Goal: Task Accomplishment & Management: Manage account settings

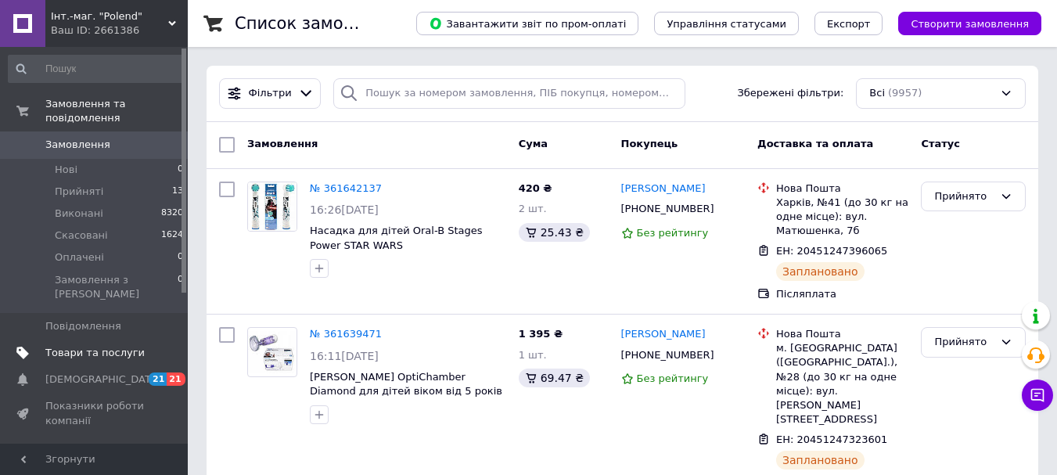
click at [102, 346] on span "Товари та послуги" at bounding box center [94, 353] width 99 height 14
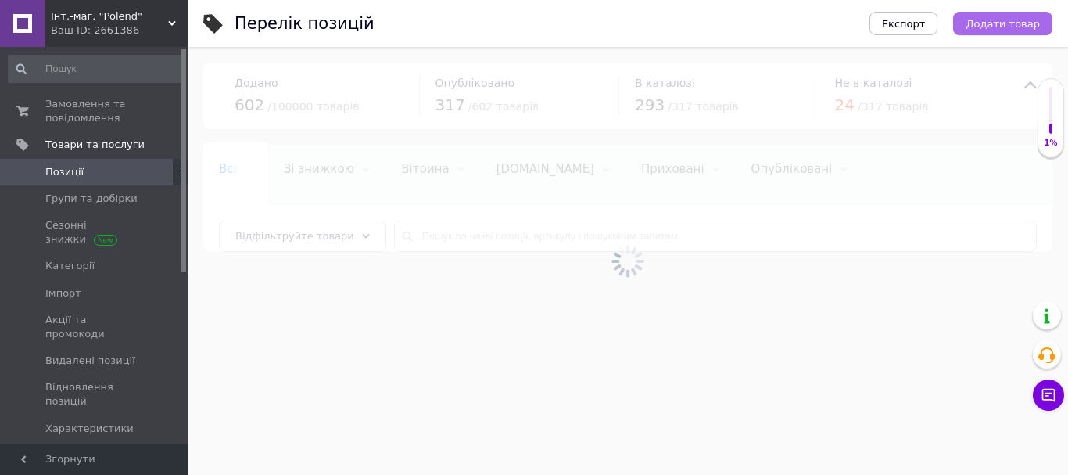
click at [988, 21] on span "Додати товар" at bounding box center [1003, 24] width 74 height 12
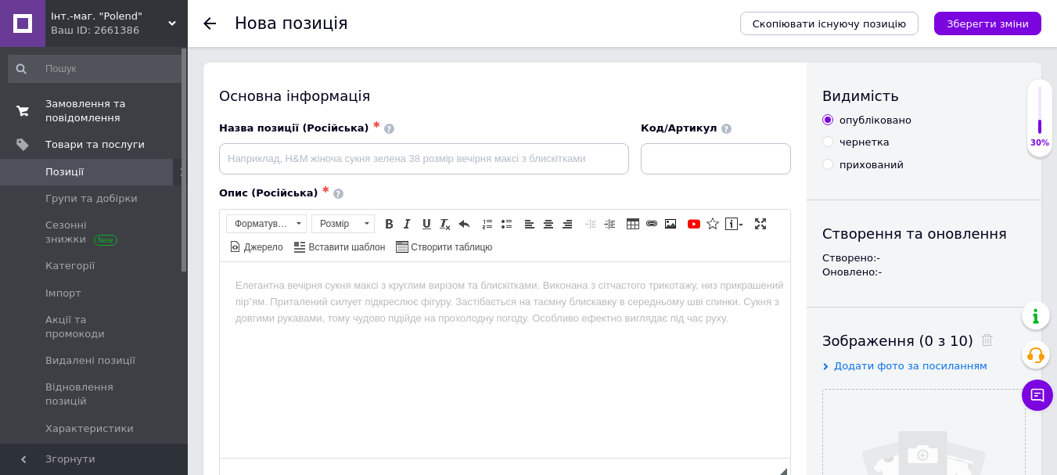
click at [81, 110] on span "Замовлення та повідомлення" at bounding box center [94, 111] width 99 height 28
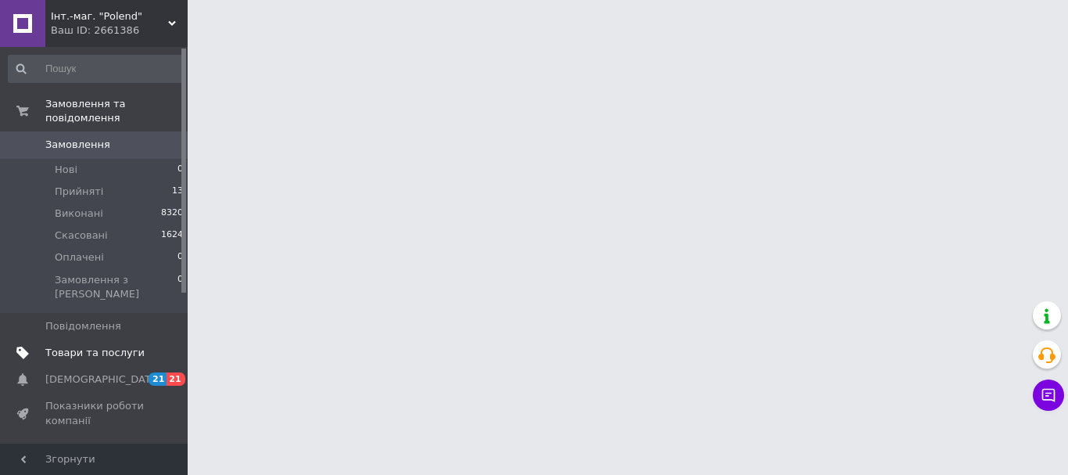
click at [96, 346] on span "Товари та послуги" at bounding box center [94, 353] width 99 height 14
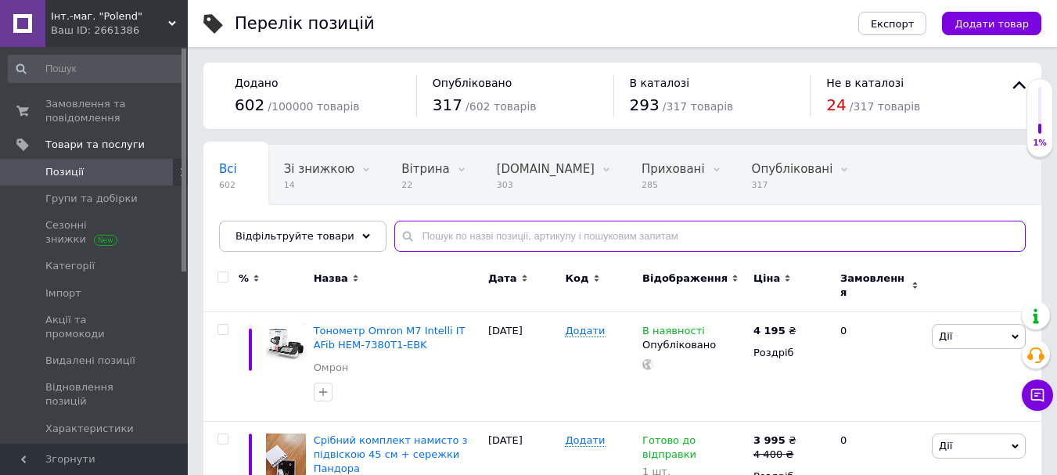
click at [418, 230] on input "text" at bounding box center [709, 236] width 631 height 31
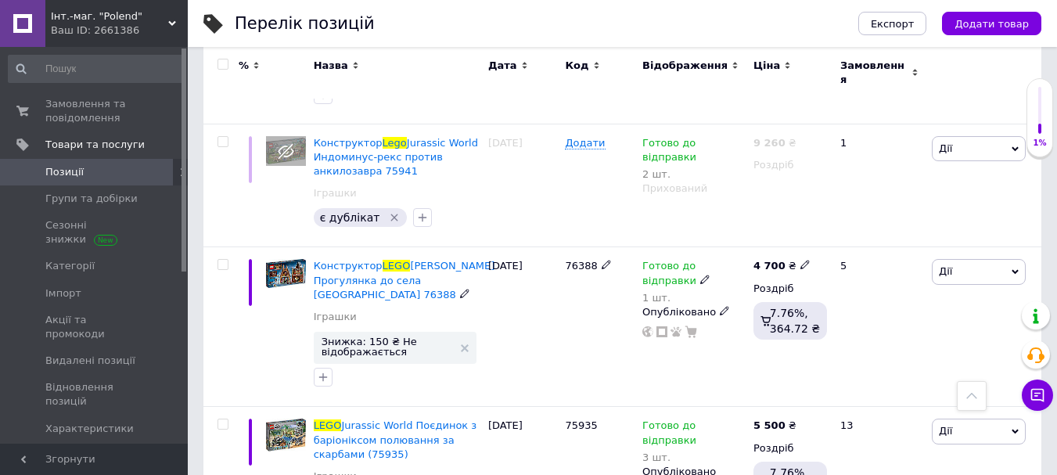
scroll to position [3285, 0]
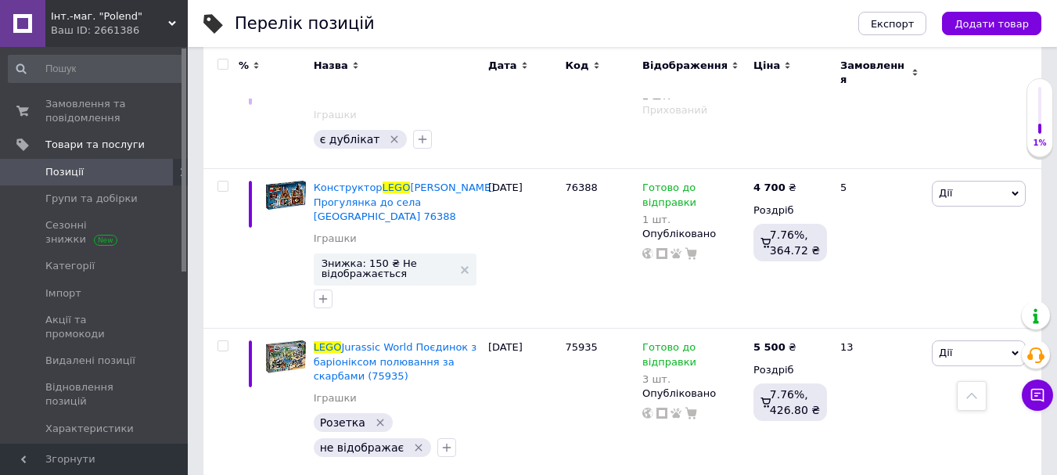
type input "LEGO"
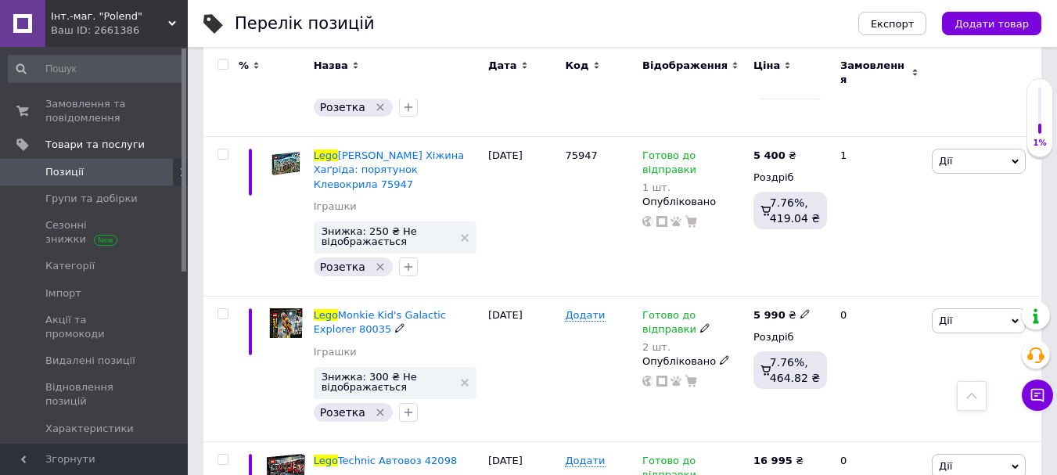
scroll to position [4302, 0]
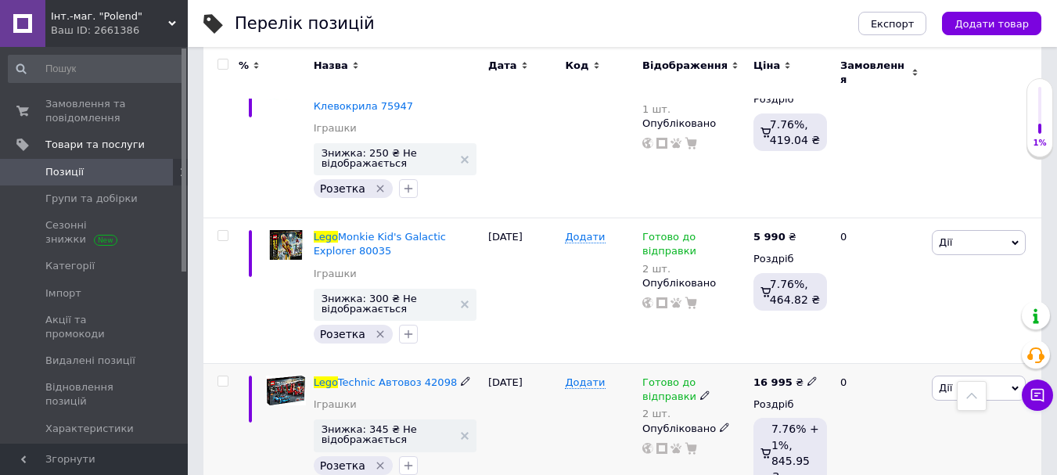
click at [461, 376] on icon at bounding box center [465, 380] width 9 height 9
drag, startPoint x: 456, startPoint y: 194, endPoint x: 277, endPoint y: 192, distance: 179.1
click at [277, 363] on div "Lego Technic Автовоз 42098 Іграшки Знижка: 345 ₴ Не відображається Розетка   [D…" at bounding box center [622, 434] width 838 height 142
click at [807, 377] on use at bounding box center [811, 381] width 9 height 9
click at [839, 349] on input "16995" at bounding box center [880, 364] width 119 height 31
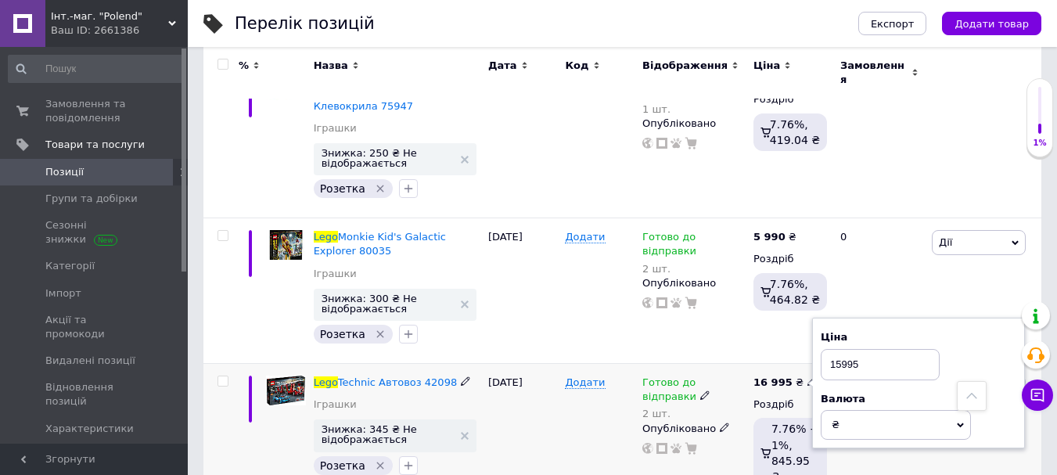
type input "15995"
click at [553, 363] on div "[DATE]" at bounding box center [522, 434] width 77 height 142
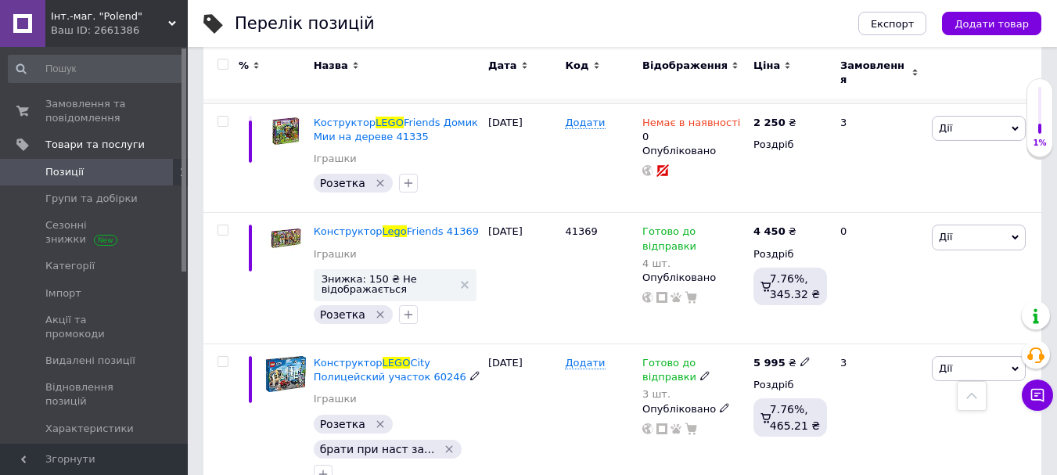
scroll to position [4928, 0]
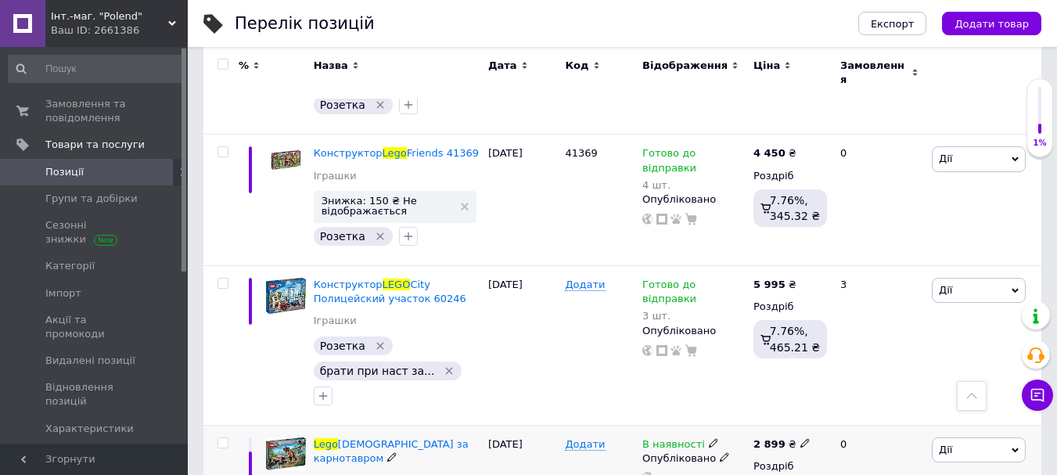
click at [953, 437] on span "Дії" at bounding box center [979, 449] width 94 height 25
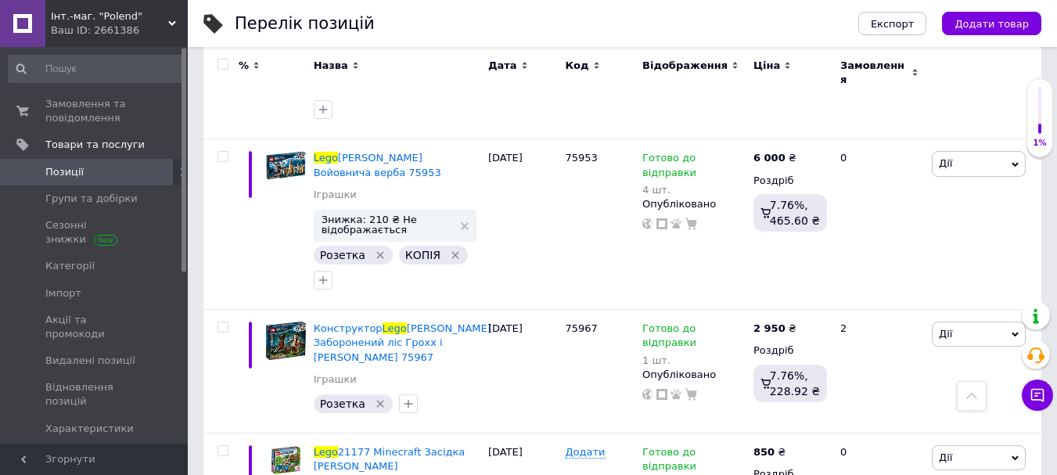
scroll to position [6727, 0]
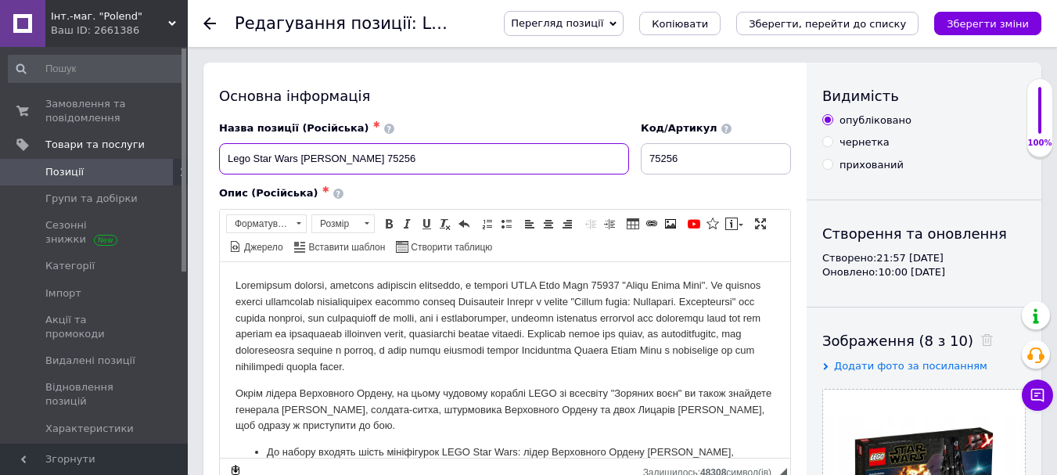
drag, startPoint x: 425, startPoint y: 158, endPoint x: 219, endPoint y: 159, distance: 205.7
click at [219, 159] on input "Lego Star Wars [PERSON_NAME] 75256" at bounding box center [424, 158] width 410 height 31
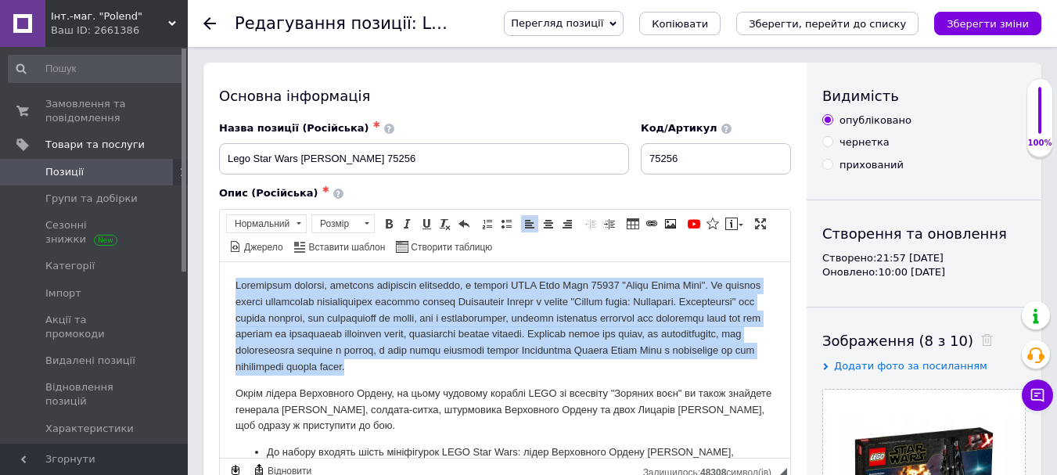
drag, startPoint x: 234, startPoint y: 277, endPoint x: 609, endPoint y: 368, distance: 386.3
click at [609, 368] on html "Окрім лідера Верховного Ордену, на цьому чудовому кораблі LEGO зі всесвіту "Зор…" at bounding box center [505, 474] width 570 height 426
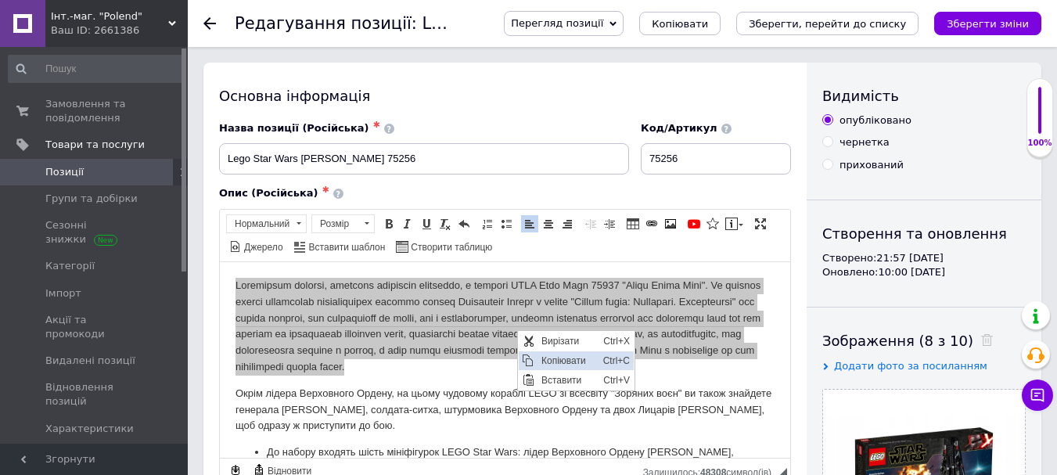
click at [547, 363] on span "Копіювати" at bounding box center [568, 359] width 62 height 19
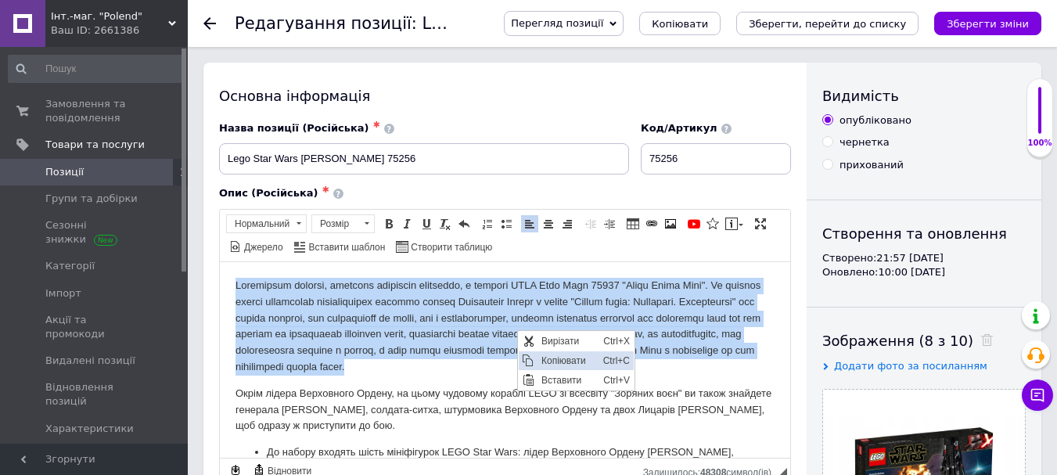
copy p "Loremipsum dolorsi, ametcons adipiscin elitseddo, e tempori UTLA Etdo Magn 0511…"
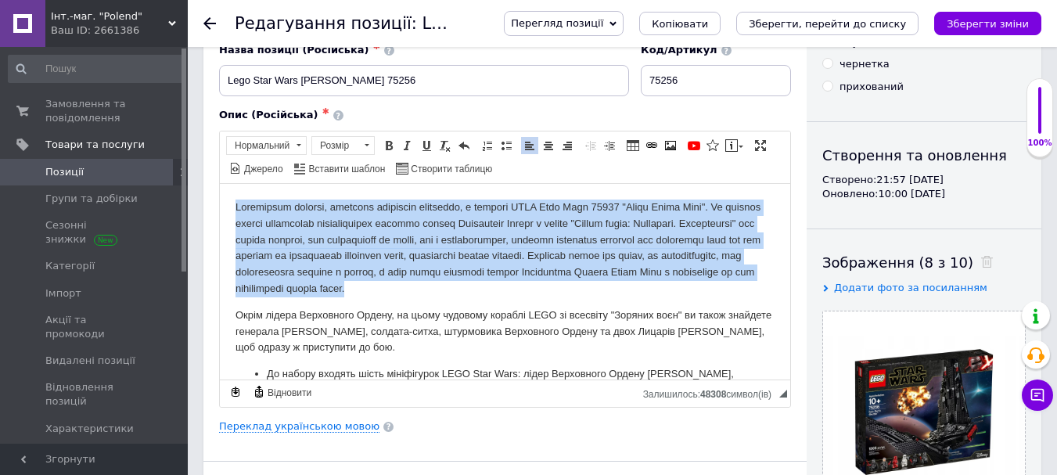
scroll to position [214, 0]
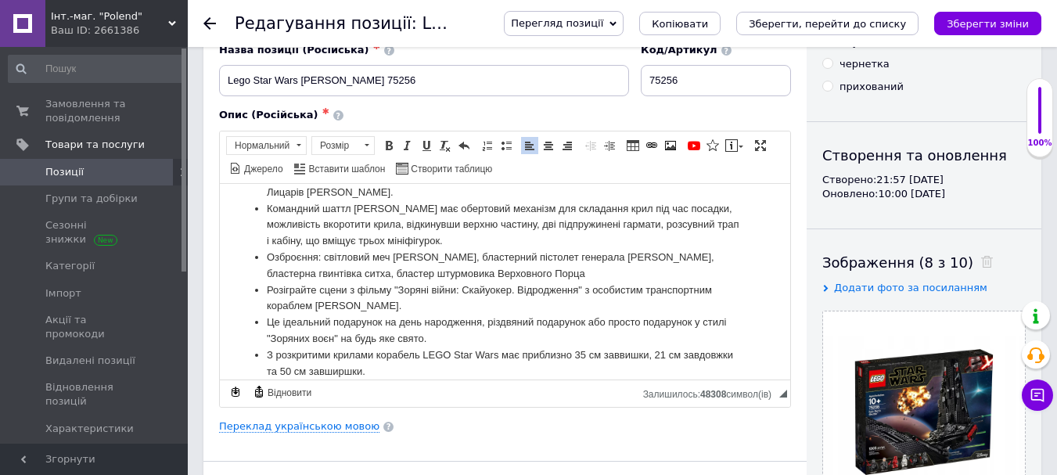
click at [447, 321] on li "Це ідеальний подарунок на день народження, різдвяний подарунок або просто подар…" at bounding box center [505, 330] width 476 height 33
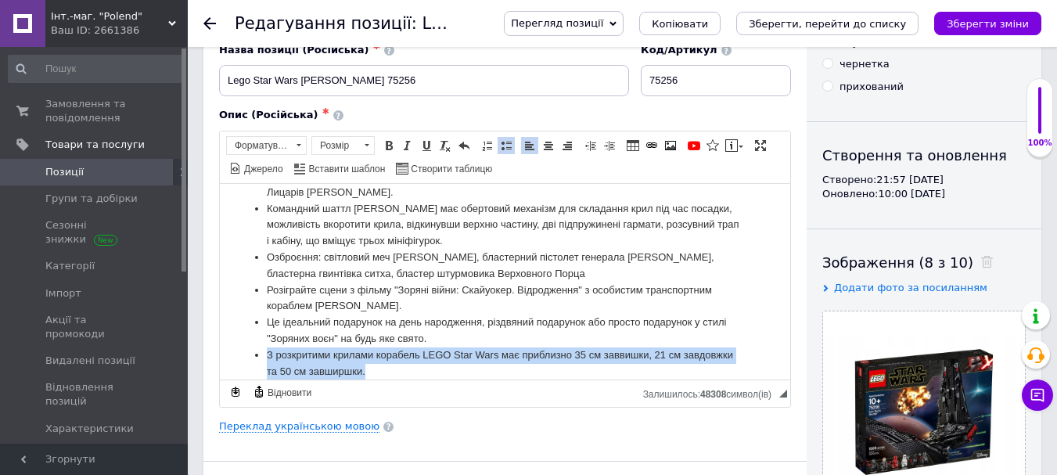
drag, startPoint x: 267, startPoint y: 337, endPoint x: 418, endPoint y: 356, distance: 152.9
click at [418, 356] on li "З розкритими крилами корабель LEGO Star Wars має приблизно 35 см заввишки, 21 с…" at bounding box center [505, 363] width 476 height 33
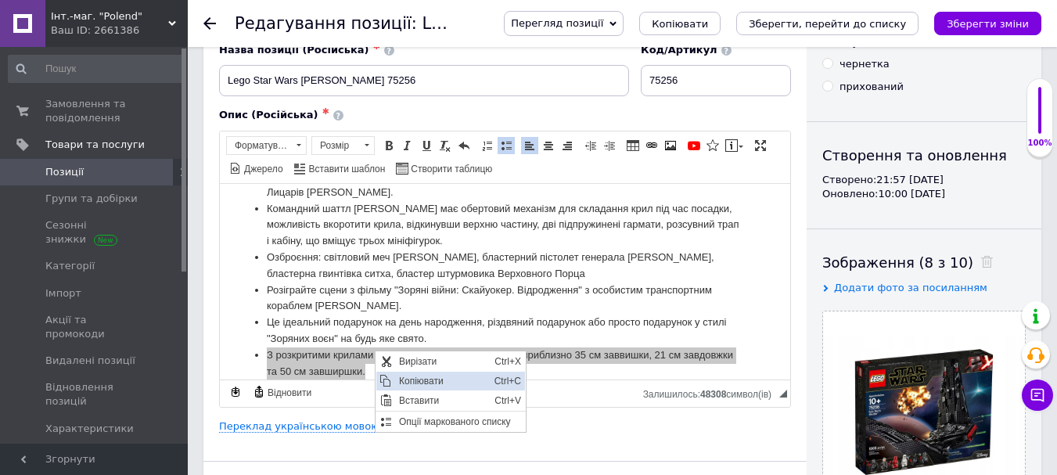
drag, startPoint x: 416, startPoint y: 380, endPoint x: 572, endPoint y: 543, distance: 225.2
click at [416, 380] on span "Копіювати" at bounding box center [442, 380] width 95 height 19
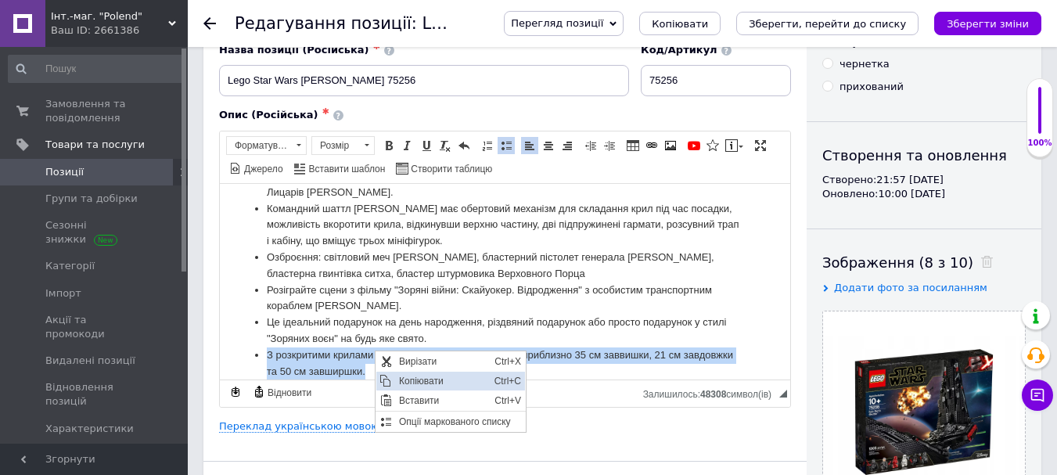
copy li "З розкритими крилами корабель LEGO Star Wars має приблизно 35 см заввишки, 21 с…"
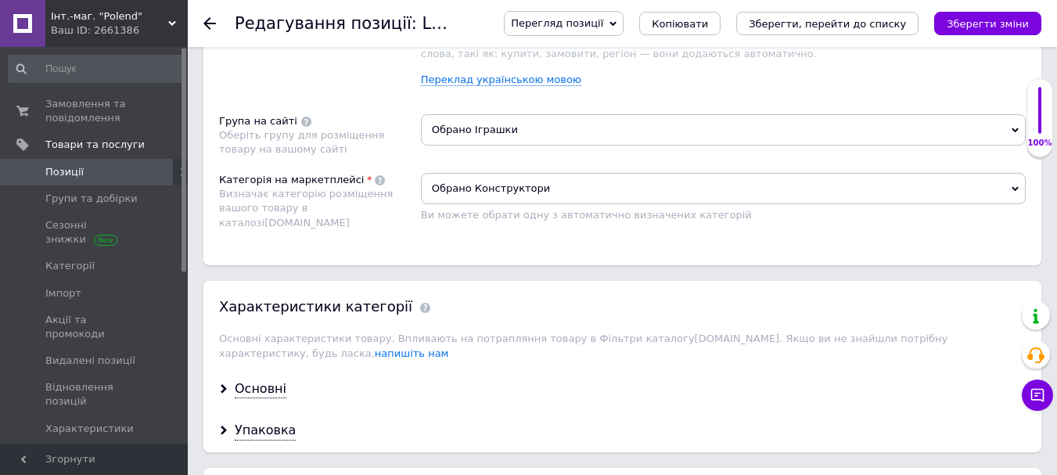
scroll to position [1095, 0]
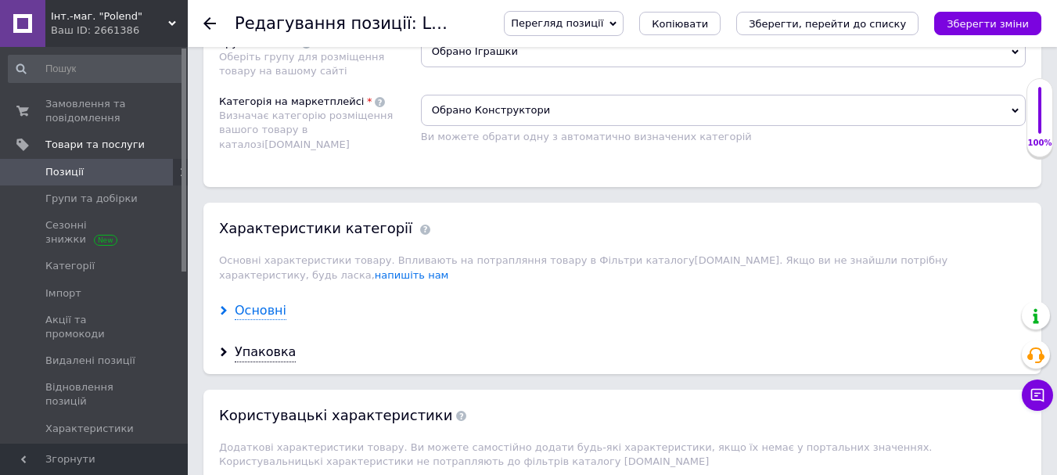
click at [262, 302] on div "Основні" at bounding box center [261, 311] width 52 height 18
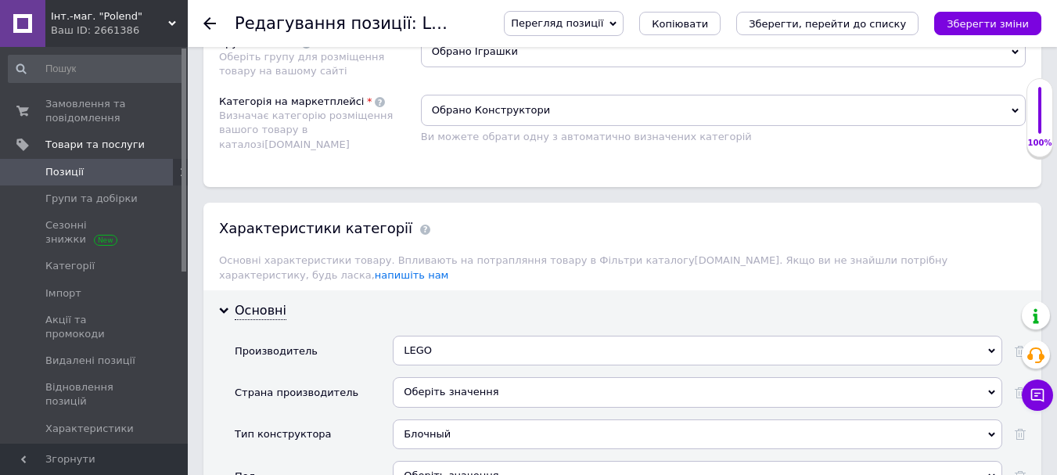
scroll to position [1330, 0]
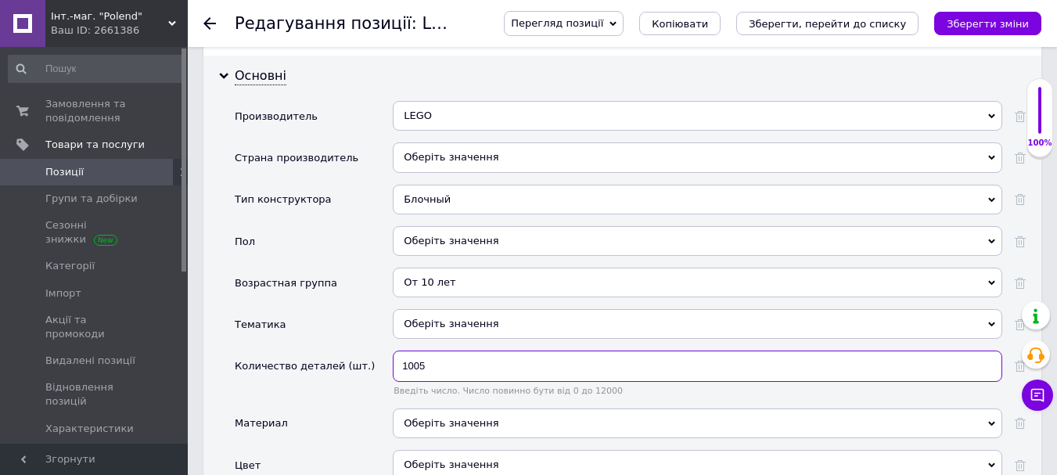
drag, startPoint x: 433, startPoint y: 350, endPoint x: 399, endPoint y: 352, distance: 33.7
click at [399, 352] on input "1005" at bounding box center [697, 365] width 609 height 31
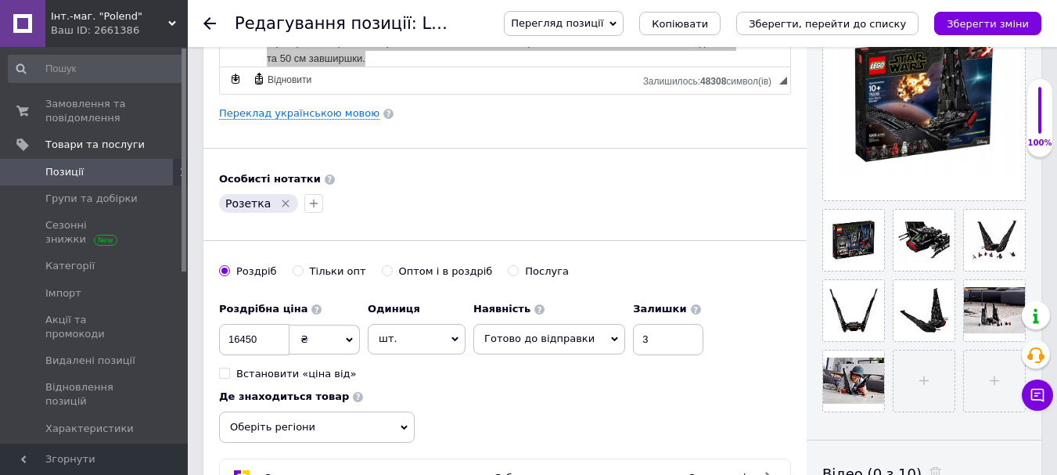
scroll to position [469, 0]
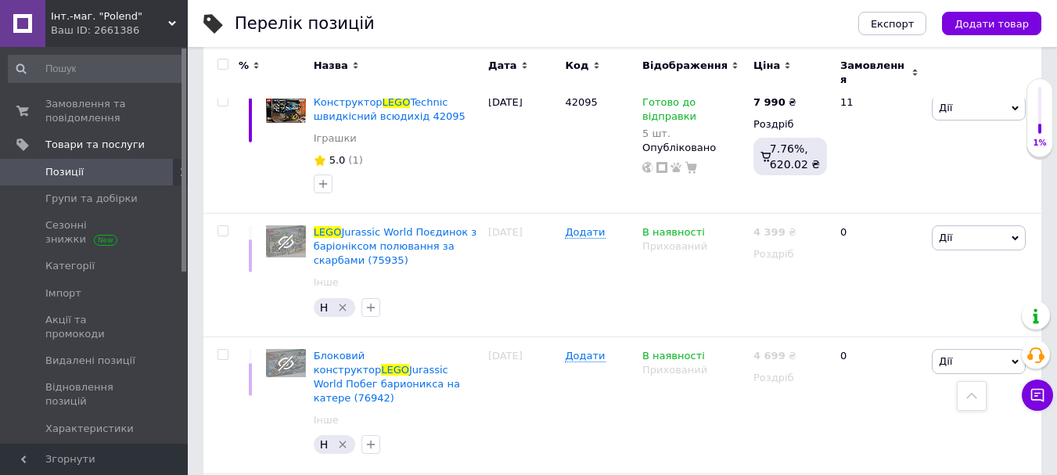
scroll to position [7213, 0]
